Goal: Find specific page/section: Find specific page/section

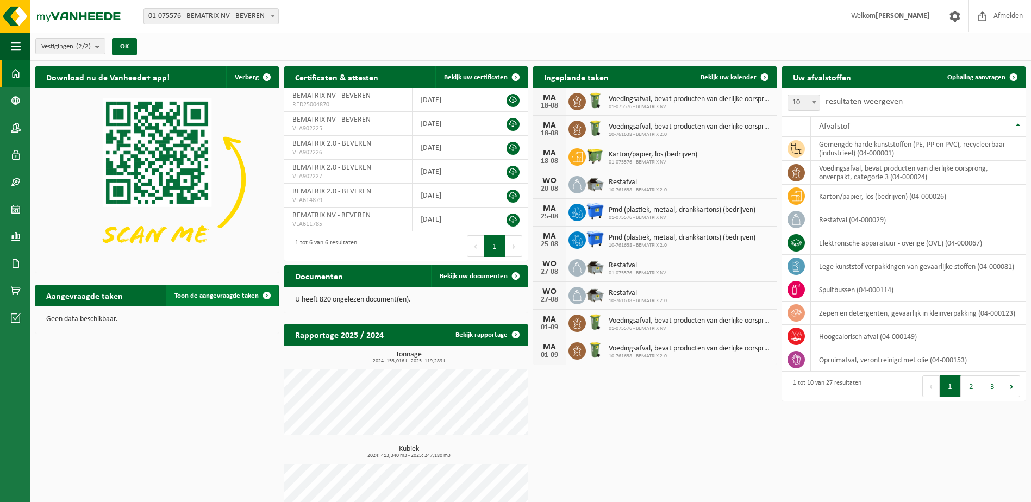
click at [243, 299] on link "Toon de aangevraagde taken" at bounding box center [222, 296] width 112 height 22
